Goal: Navigation & Orientation: Locate item on page

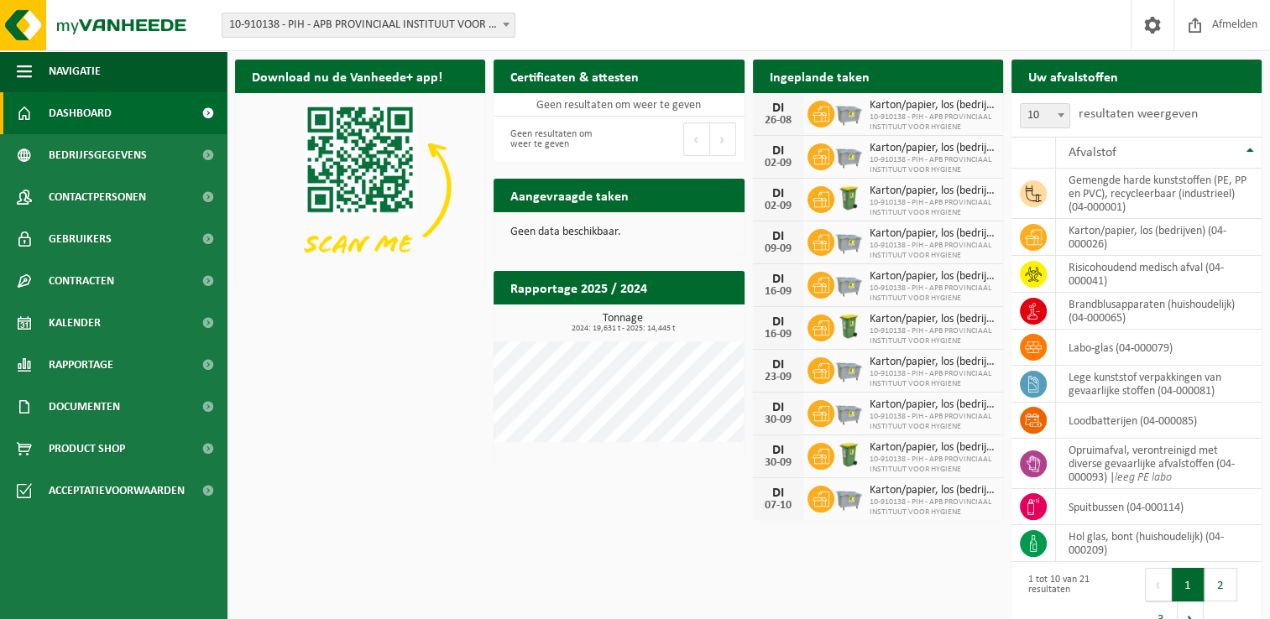
drag, startPoint x: 321, startPoint y: 383, endPoint x: 324, endPoint y: 441, distance: 58.0
click at [321, 383] on div "Download nu de Vanheede+ app! Verberg Certificaten & attesten Bekijk uw certifi…" at bounding box center [748, 349] width 1035 height 597
click at [425, 376] on div "Download nu de Vanheede+ app! Verberg Certificaten & attesten Bekijk uw certifi…" at bounding box center [748, 349] width 1035 height 597
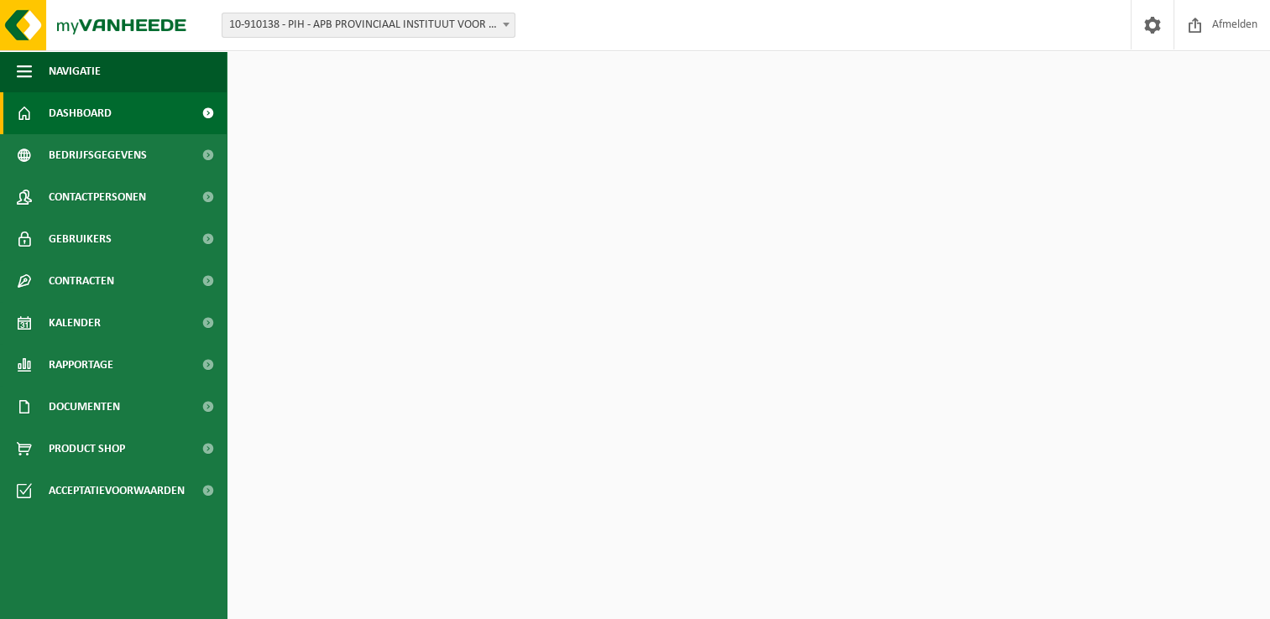
click at [391, 448] on div "Download nu de Vanheede+ app! Verberg Certificaten & attesten Bekijk uw certifi…" at bounding box center [748, 349] width 1035 height 597
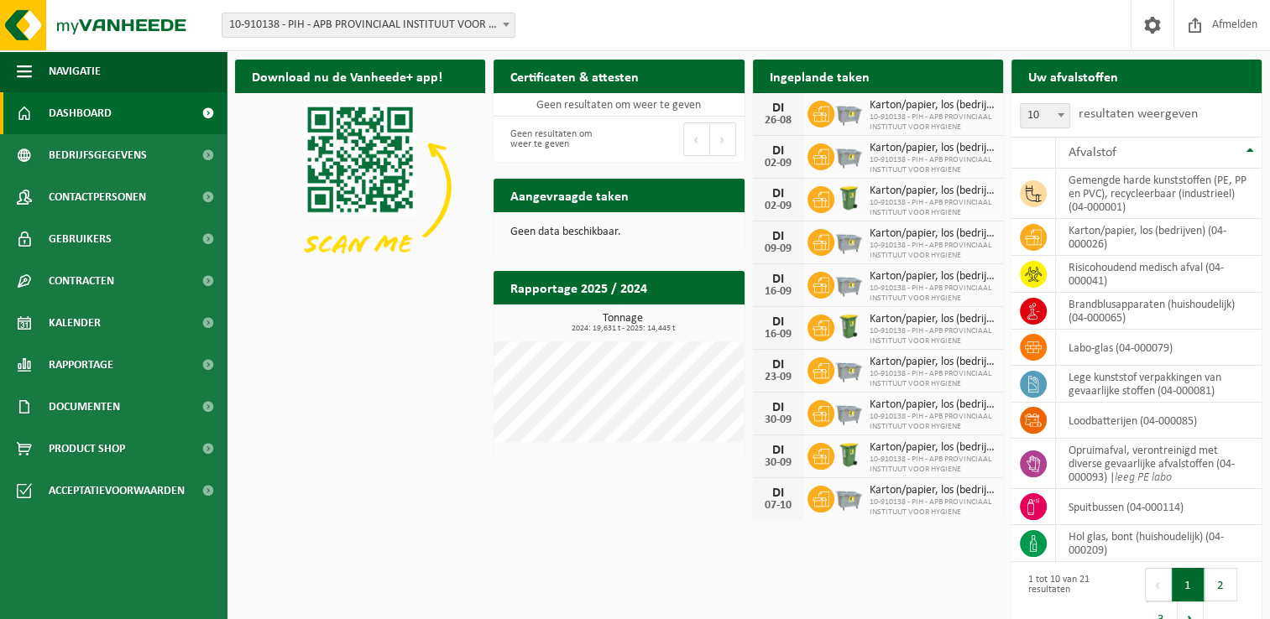
click at [460, 364] on div "Download nu de Vanheede+ app! Verberg Certificaten & attesten Bekijk uw certifi…" at bounding box center [748, 349] width 1035 height 597
click at [390, 376] on div "Download nu de Vanheede+ app! Verberg Certificaten & attesten Bekijk uw certifi…" at bounding box center [748, 349] width 1035 height 597
click at [446, 323] on div "Download nu de Vanheede+ app! Verberg Certificaten & attesten Bekijk uw certifi…" at bounding box center [748, 349] width 1035 height 597
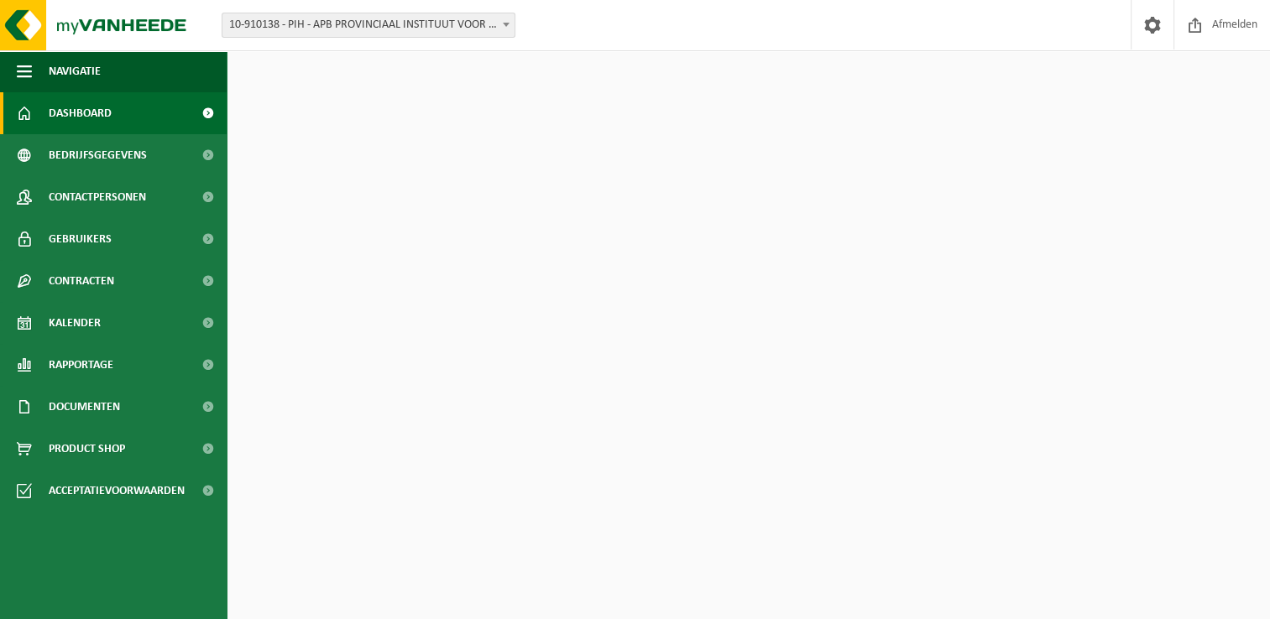
click at [381, 401] on div "Download nu de Vanheede+ app! Verberg Certificaten & attesten Bekijk uw certifi…" at bounding box center [748, 349] width 1035 height 597
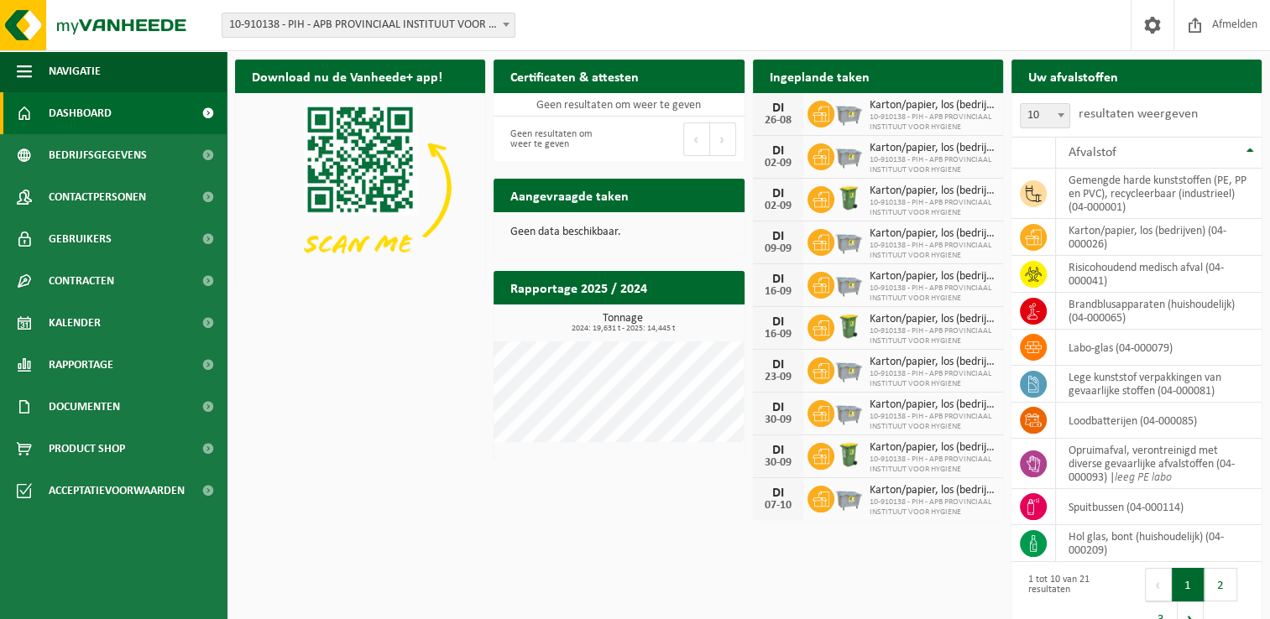
click at [424, 425] on div "Download nu de Vanheede+ app! Verberg Certificaten & attesten Bekijk uw certifi…" at bounding box center [748, 349] width 1035 height 597
